Goal: Transaction & Acquisition: Register for event/course

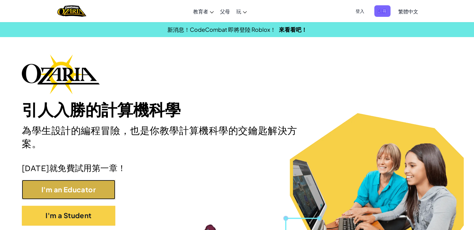
click at [109, 185] on button "I'm an Educator" at bounding box center [69, 190] width 94 height 20
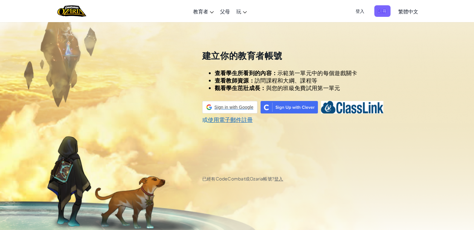
scroll to position [22, 0]
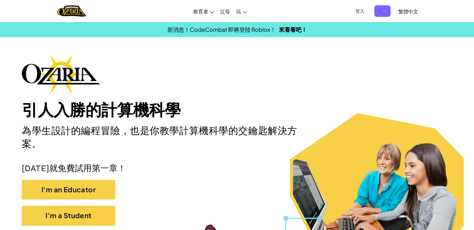
click at [359, 11] on span "登入" at bounding box center [360, 11] width 16 height 12
